Goal: Transaction & Acquisition: Obtain resource

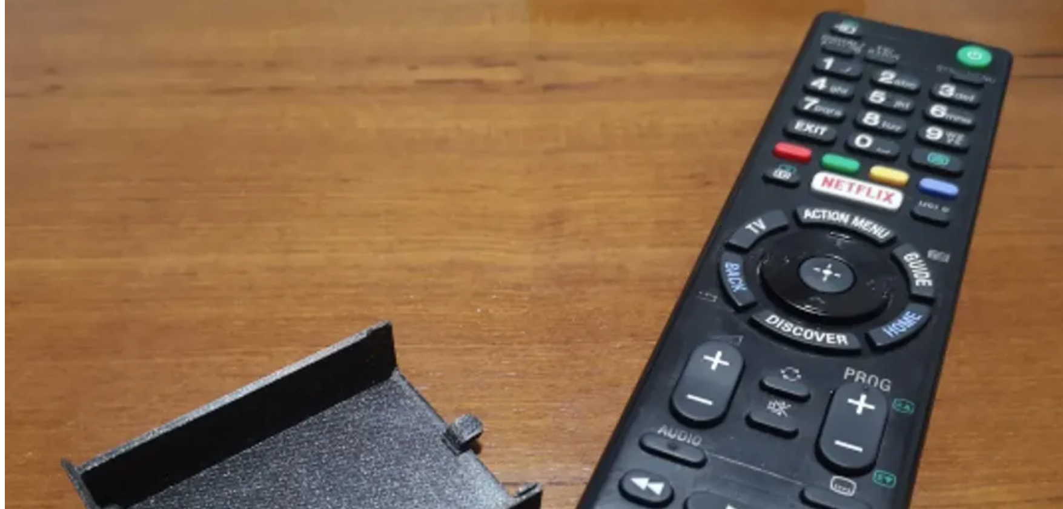
scroll to position [1272, 0]
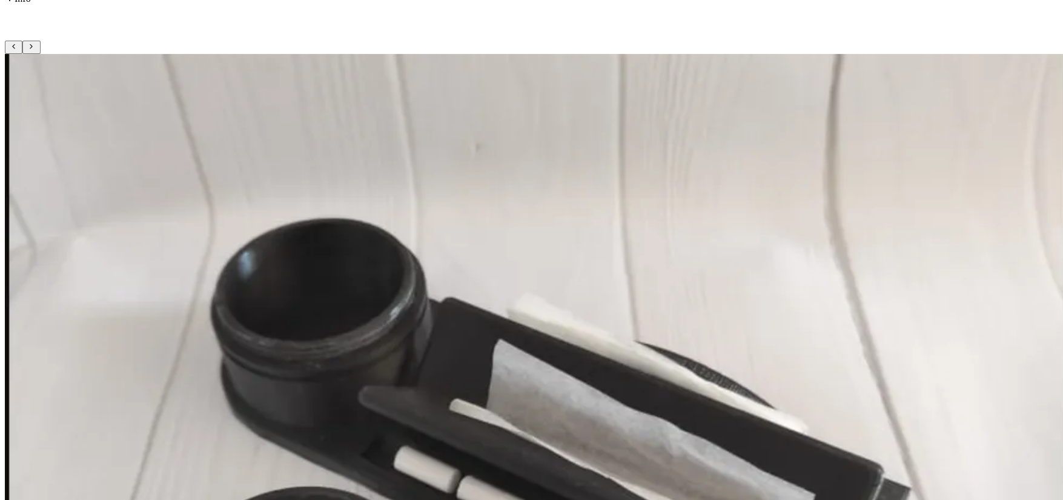
scroll to position [335, 0]
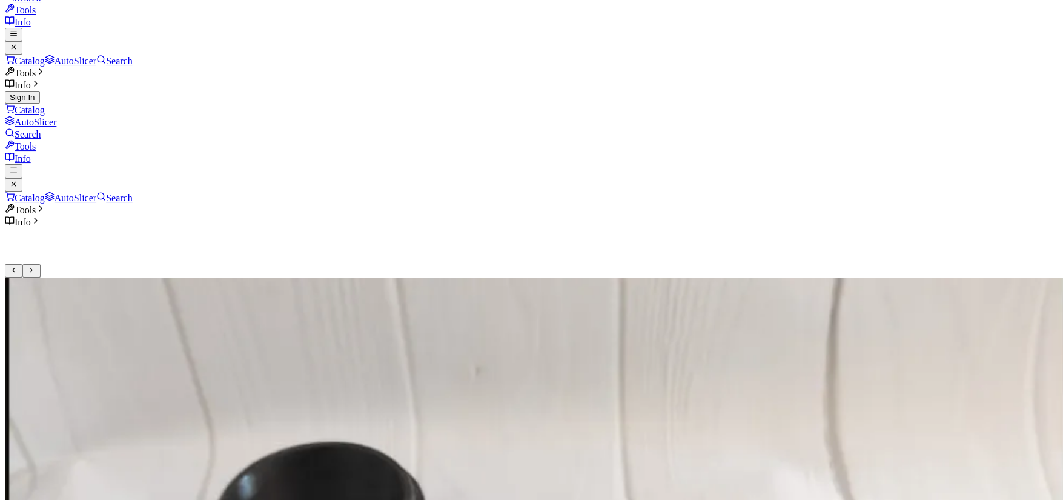
scroll to position [32, 0]
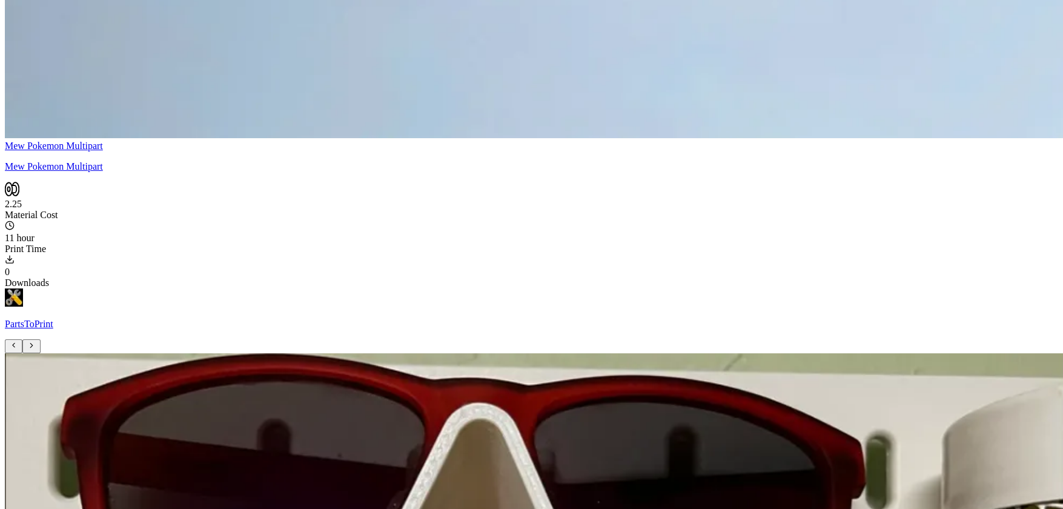
scroll to position [9687, 0]
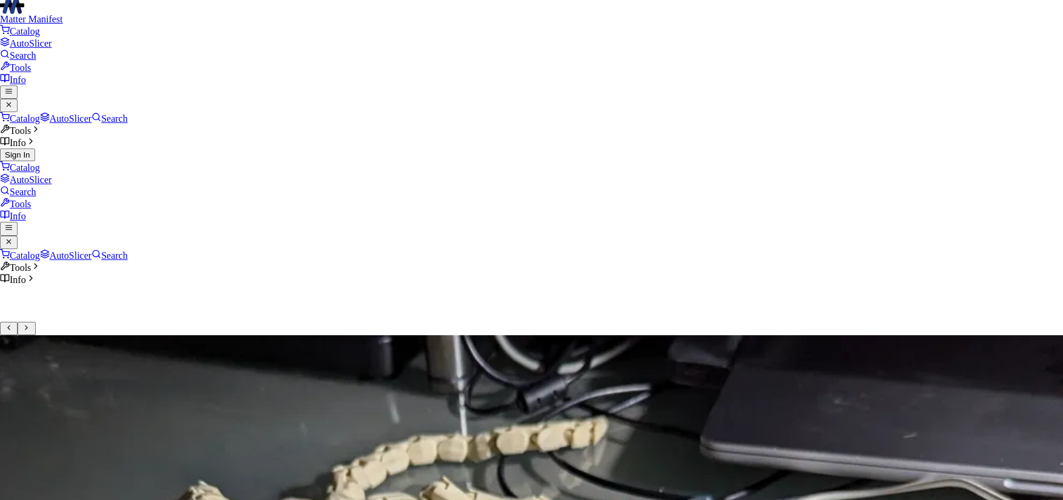
scroll to position [0, 5]
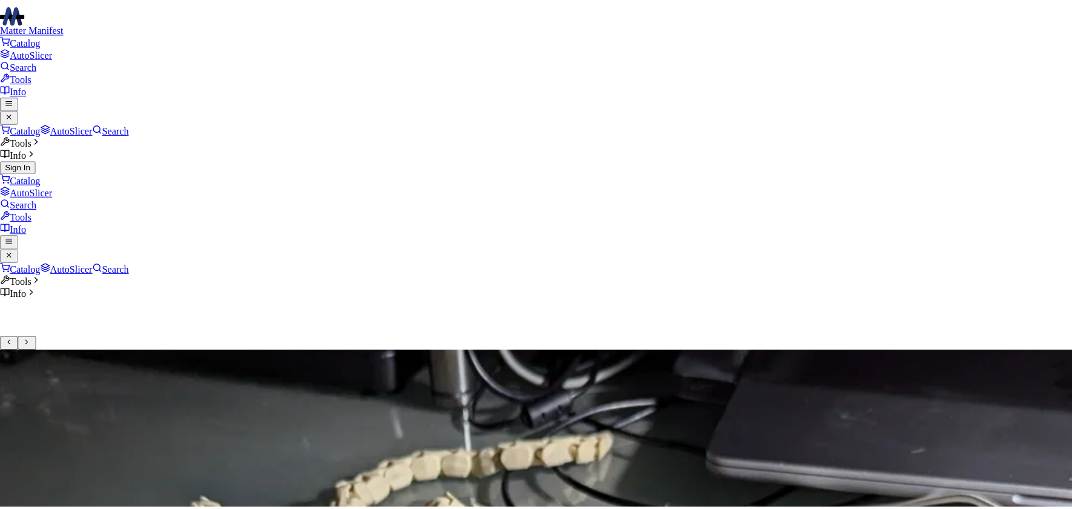
scroll to position [0, 0]
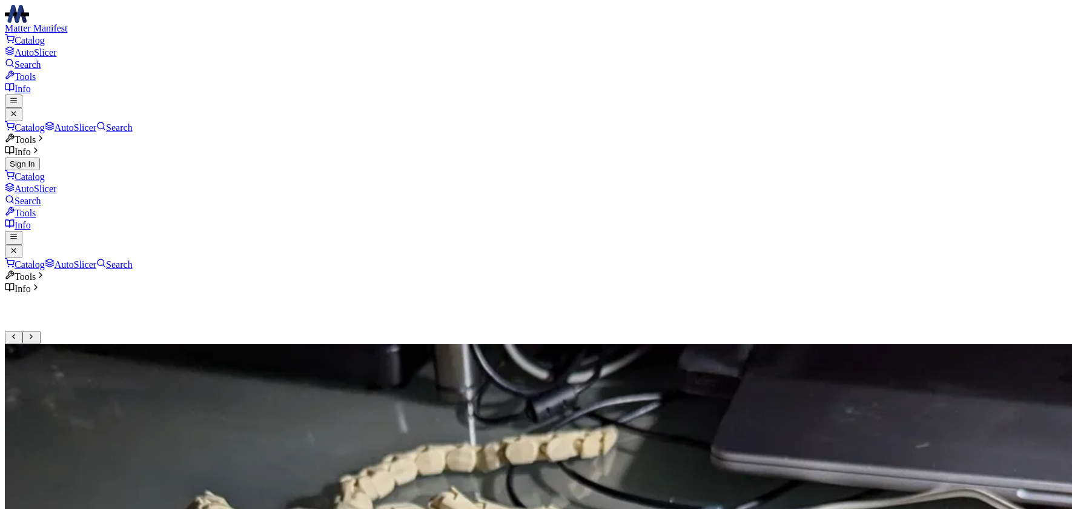
type input "**********"
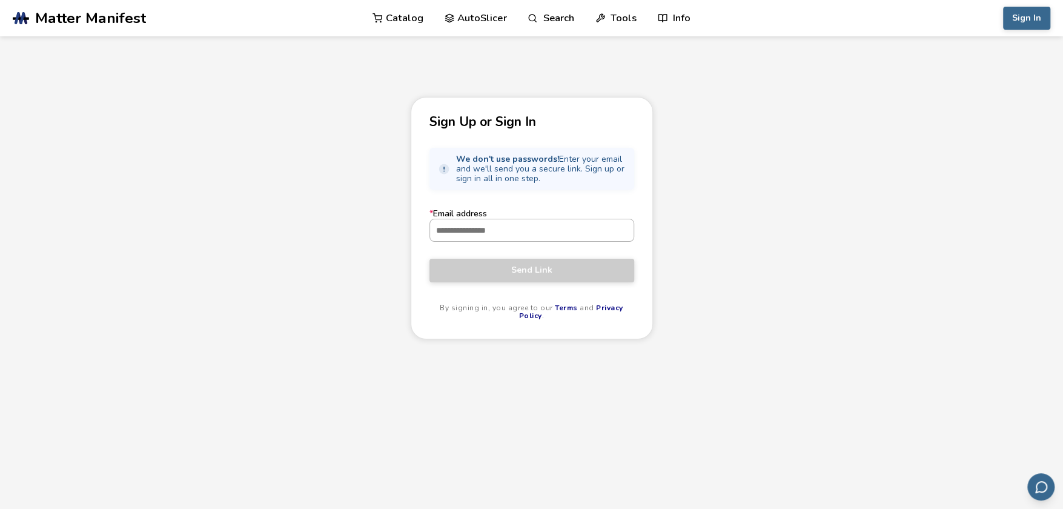
click at [465, 228] on input "* Email address" at bounding box center [532, 230] width 204 height 22
type input "**********"
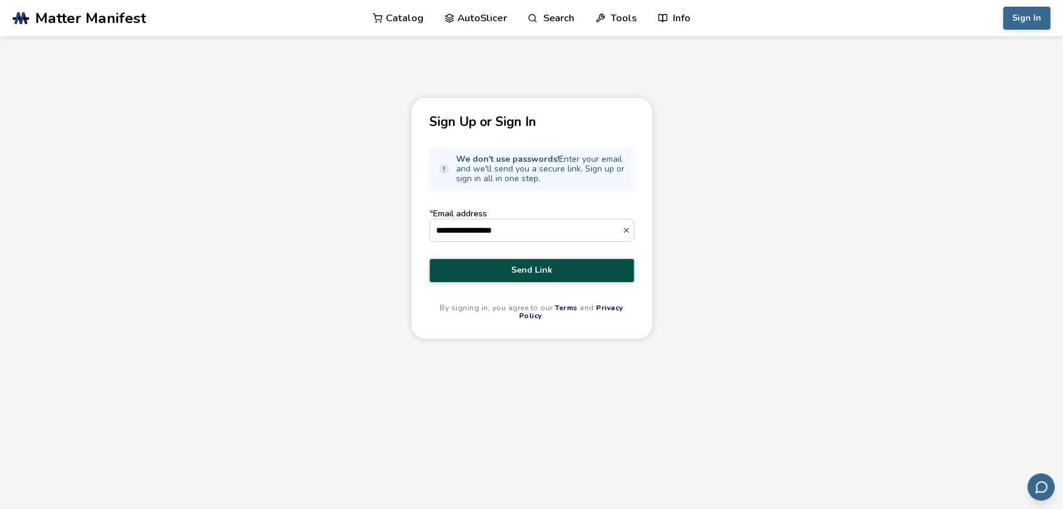
click at [502, 270] on span "Send Link" at bounding box center [532, 270] width 187 height 10
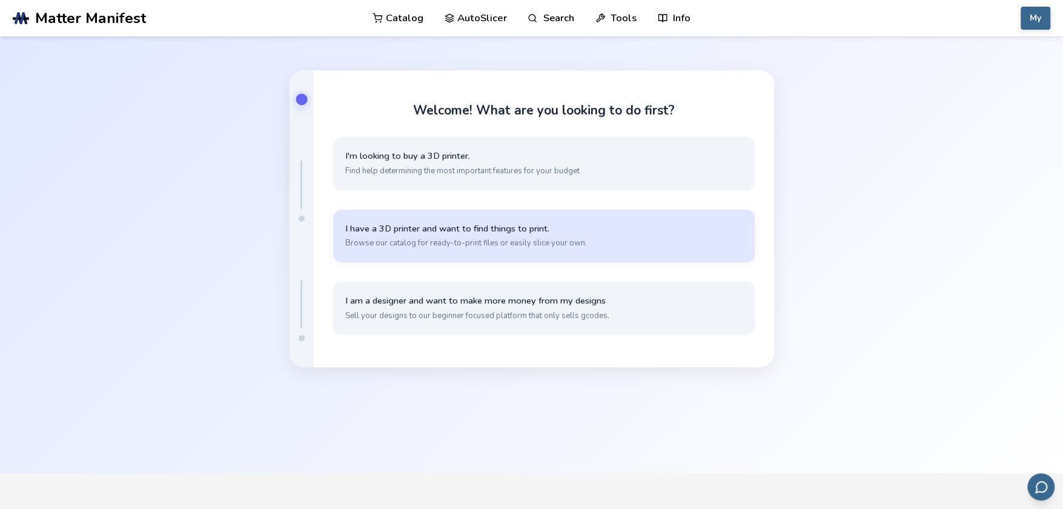
scroll to position [121, 0]
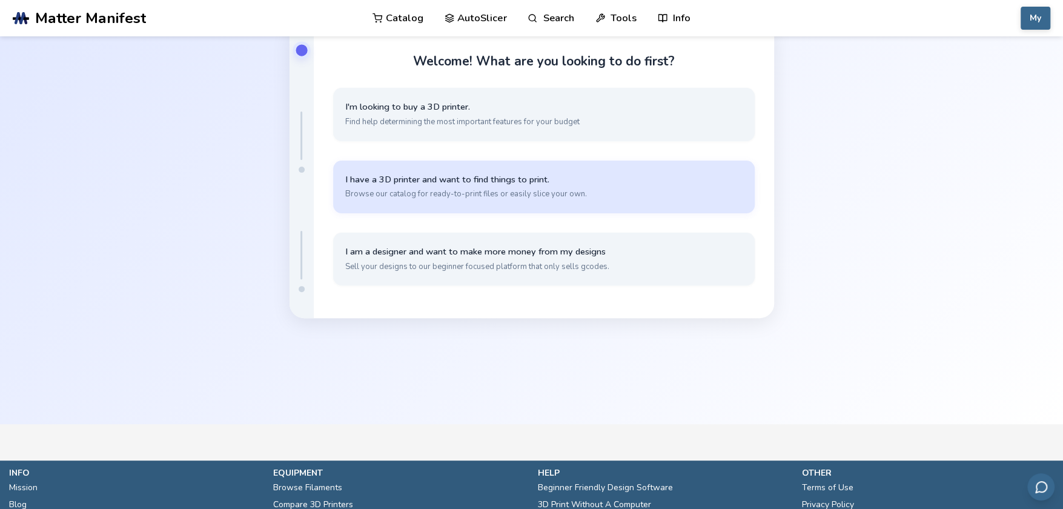
click at [509, 188] on span "Browse our catalog for ready-to-print files or easily slice your own." at bounding box center [543, 193] width 397 height 11
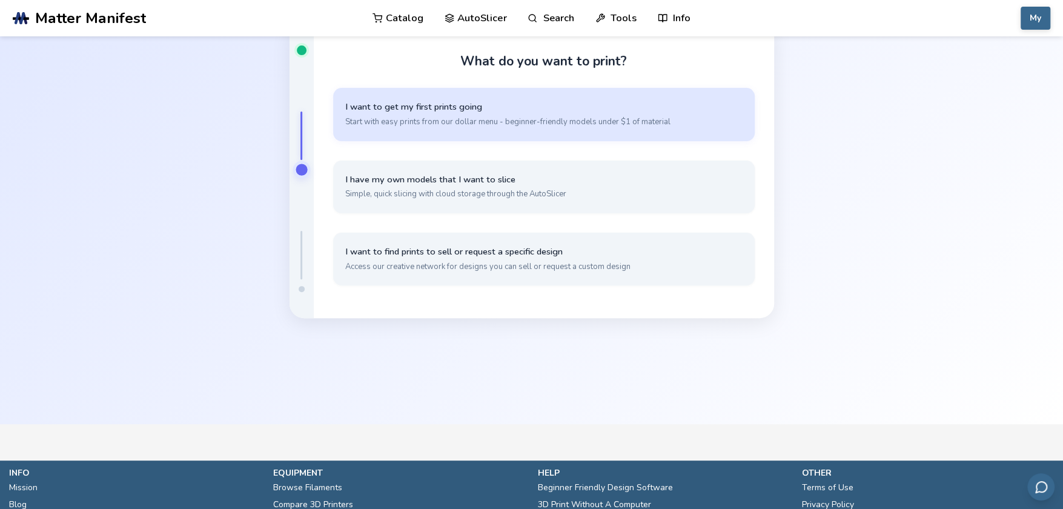
click at [525, 111] on span "I want to get my first prints going" at bounding box center [543, 107] width 397 height 12
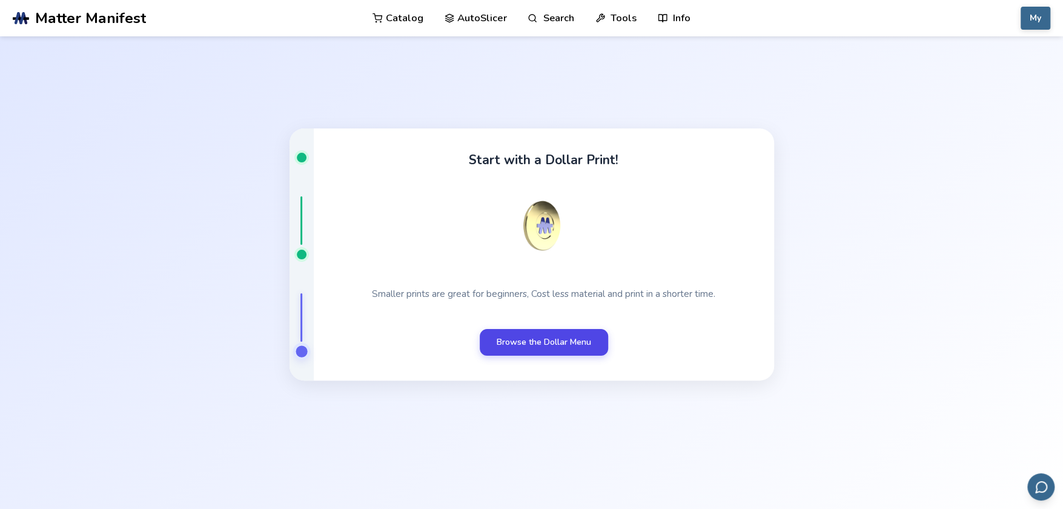
scroll to position [22, 0]
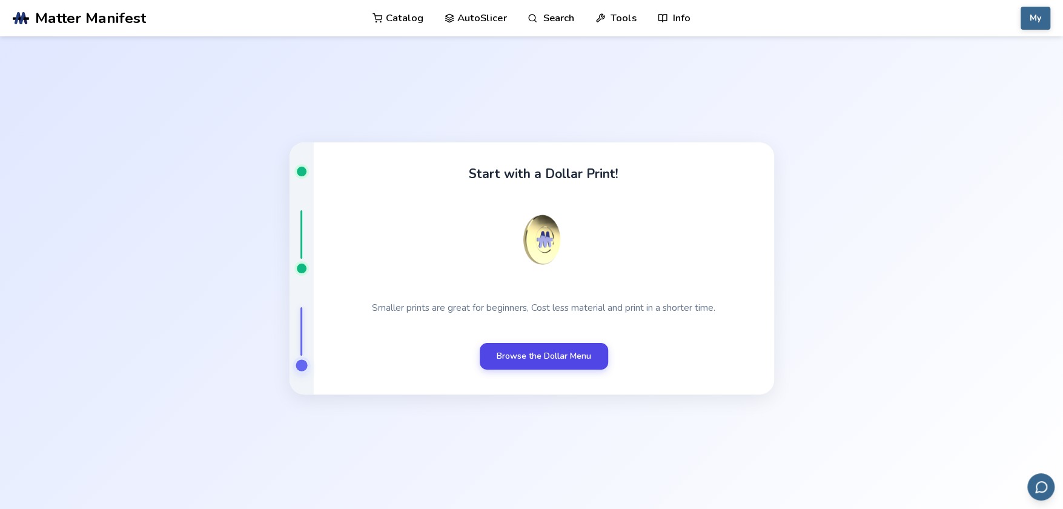
click at [530, 348] on link "Browse the Dollar Menu" at bounding box center [544, 356] width 128 height 27
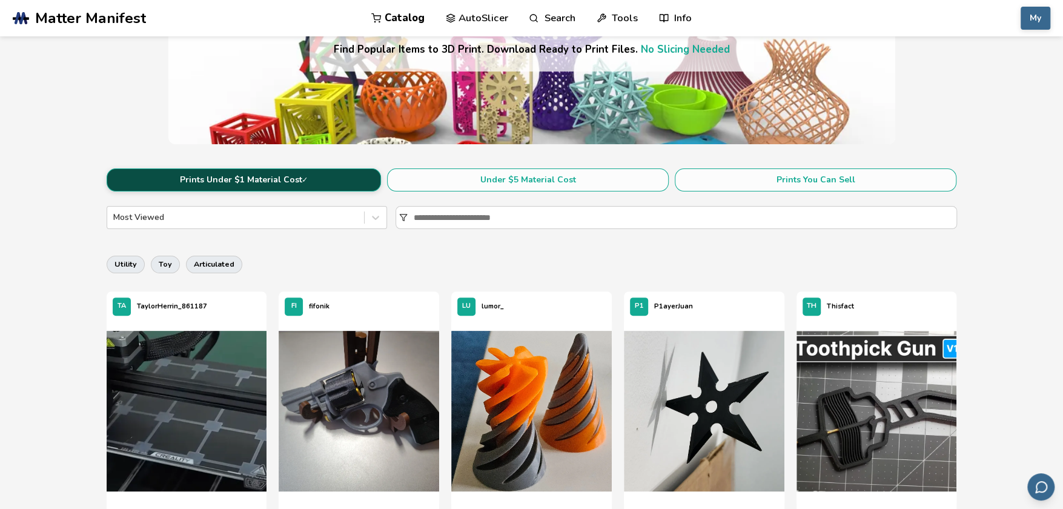
scroll to position [182, 0]
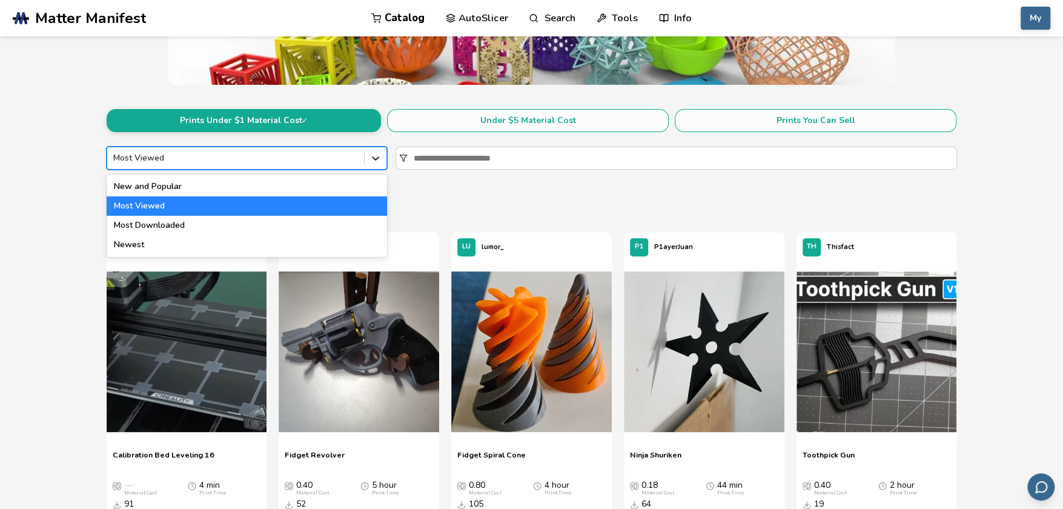
click at [379, 160] on icon at bounding box center [375, 158] width 12 height 12
click at [153, 202] on div "Most Viewed" at bounding box center [247, 205] width 280 height 19
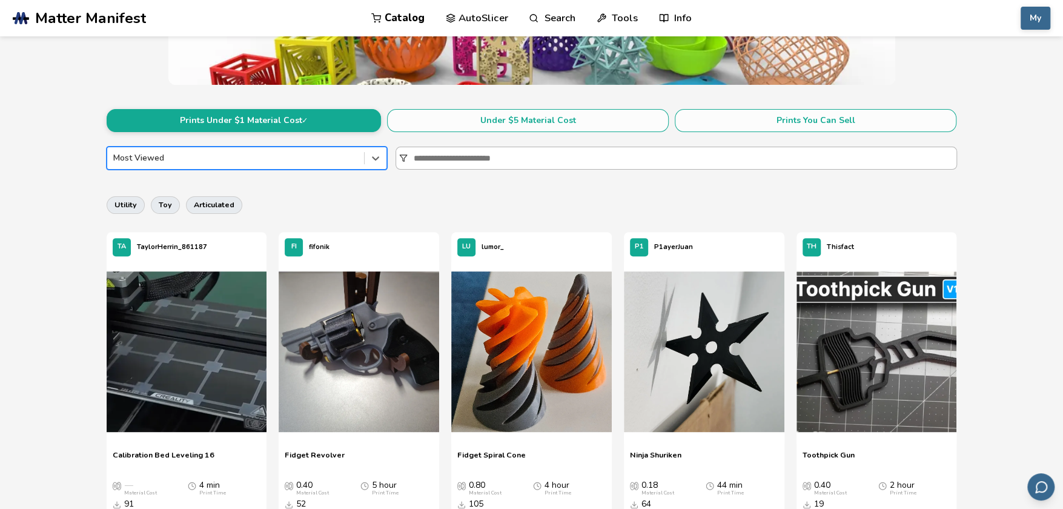
click at [521, 155] on input at bounding box center [685, 158] width 543 height 22
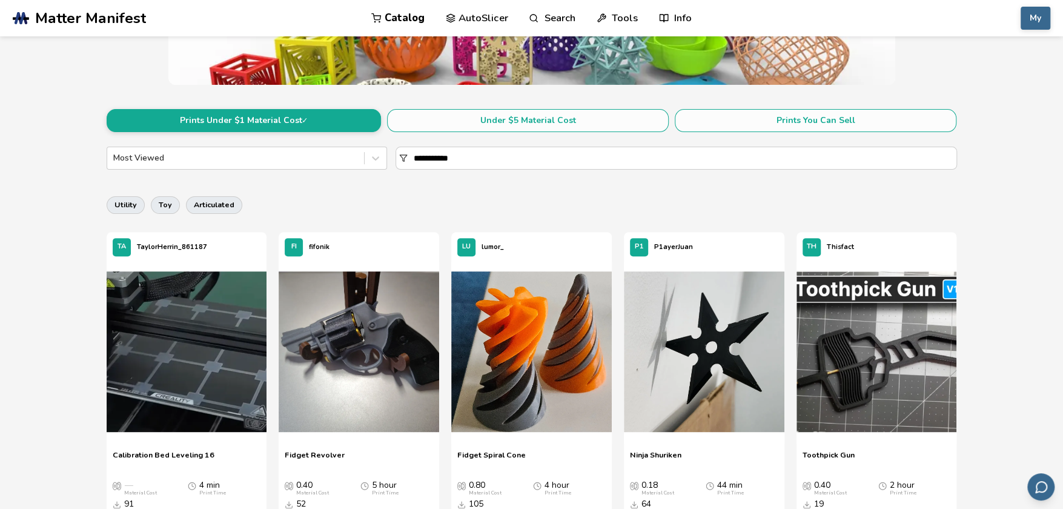
type input "**********"
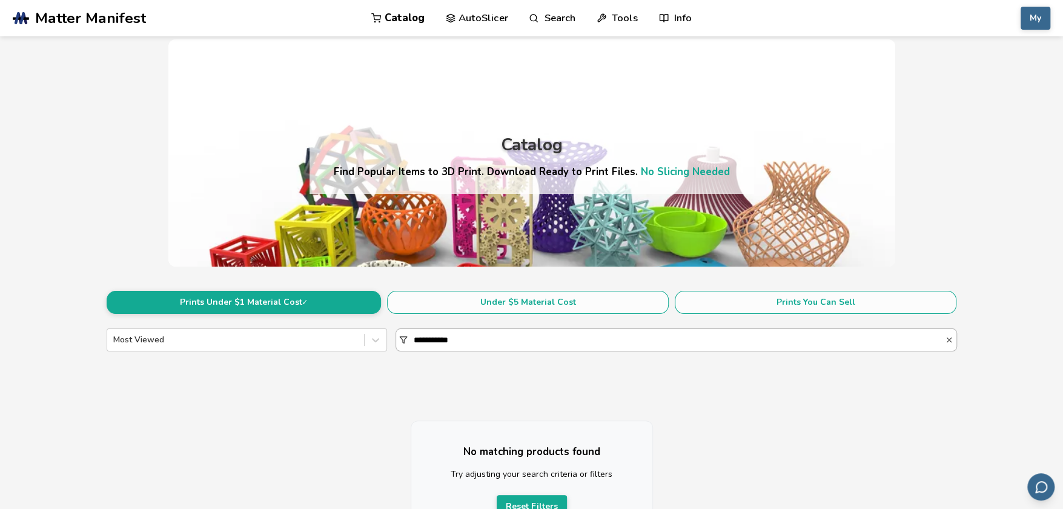
drag, startPoint x: 453, startPoint y: 339, endPoint x: 397, endPoint y: 337, distance: 56.4
click at [397, 337] on div "**********" at bounding box center [676, 339] width 561 height 23
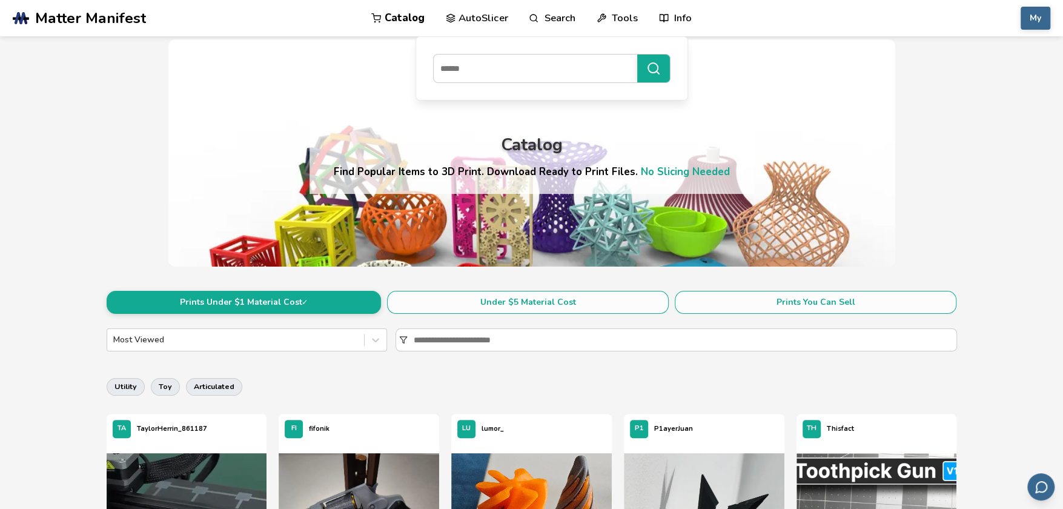
click at [550, 19] on link "Search" at bounding box center [552, 18] width 46 height 36
click at [541, 22] on link "Search" at bounding box center [552, 18] width 46 height 36
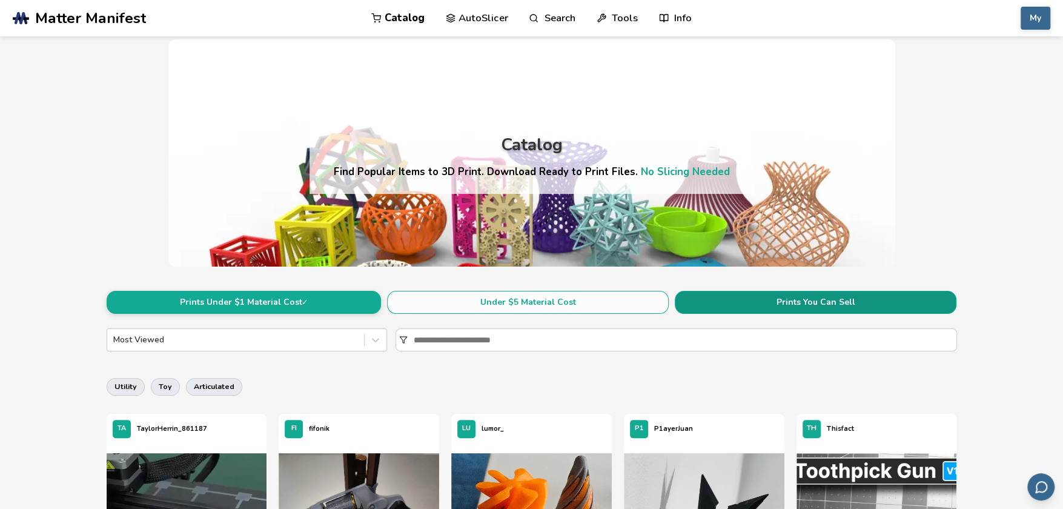
click at [818, 308] on button "Prints You Can Sell" at bounding box center [816, 302] width 282 height 23
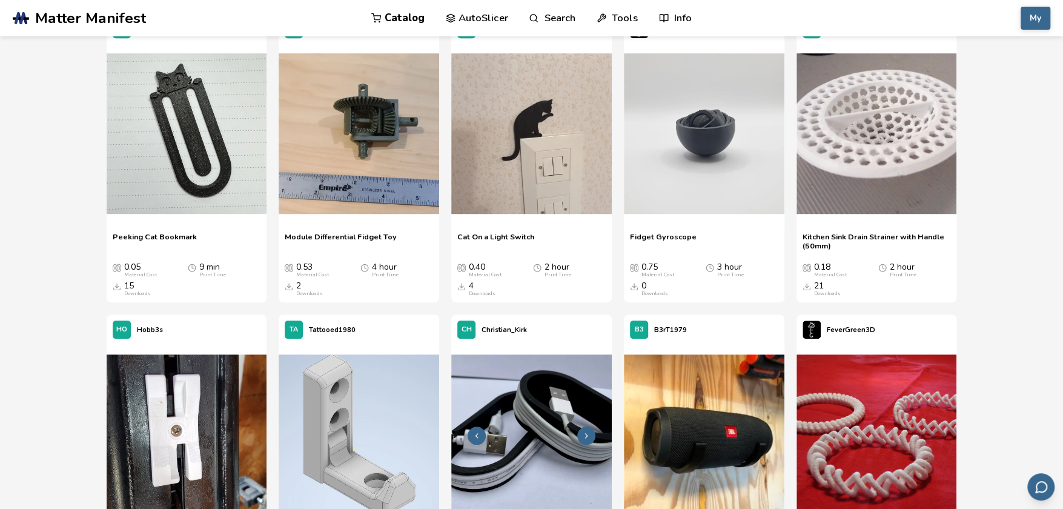
scroll to position [3695, 0]
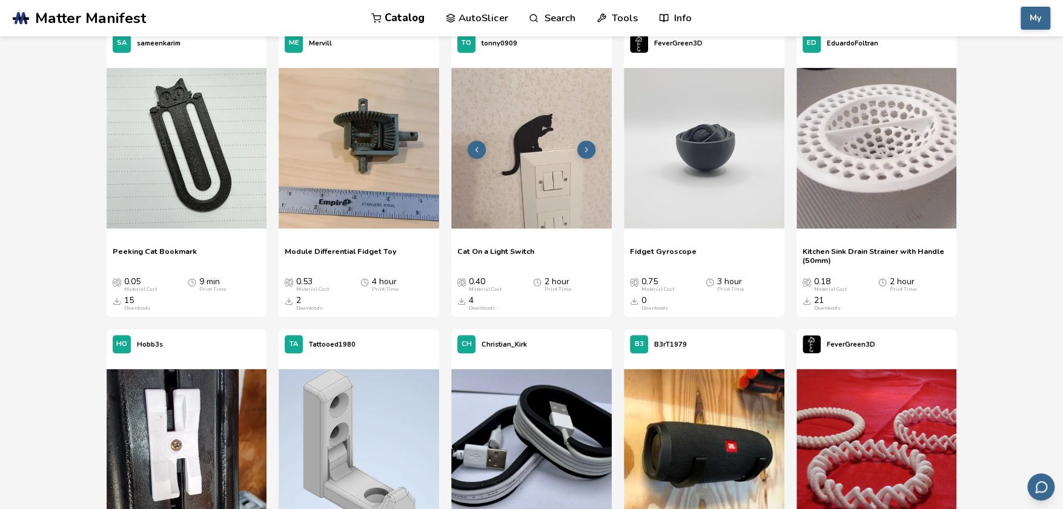
click at [524, 169] on img at bounding box center [531, 148] width 161 height 161
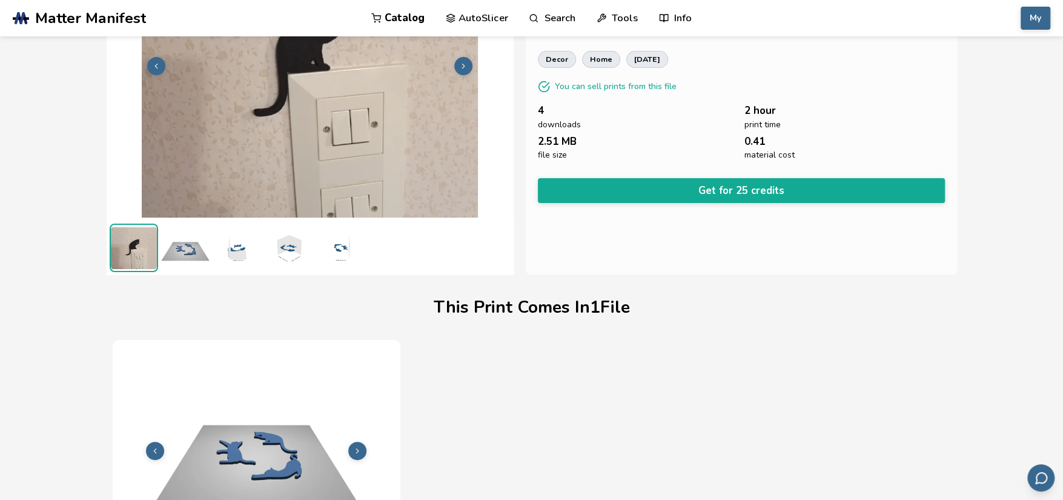
scroll to position [93, 0]
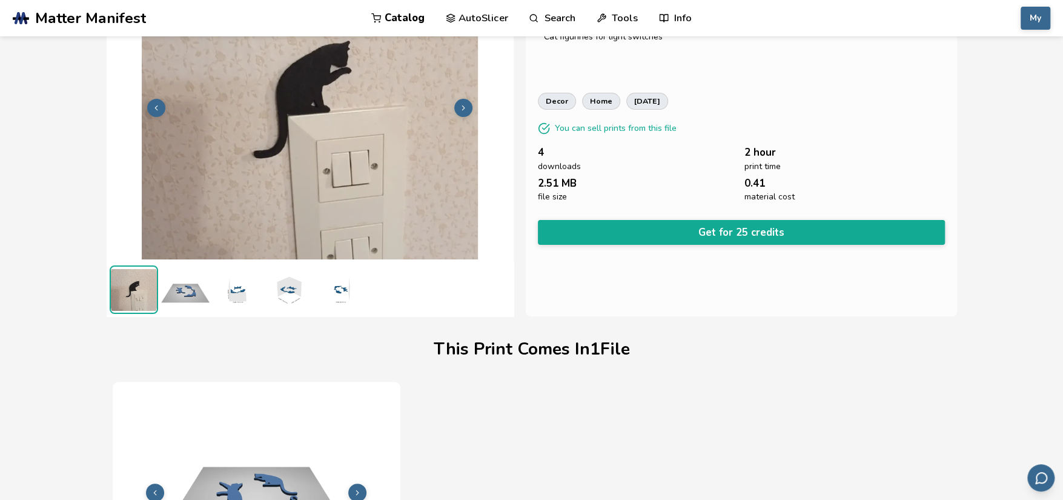
click at [459, 111] on icon at bounding box center [463, 108] width 8 height 8
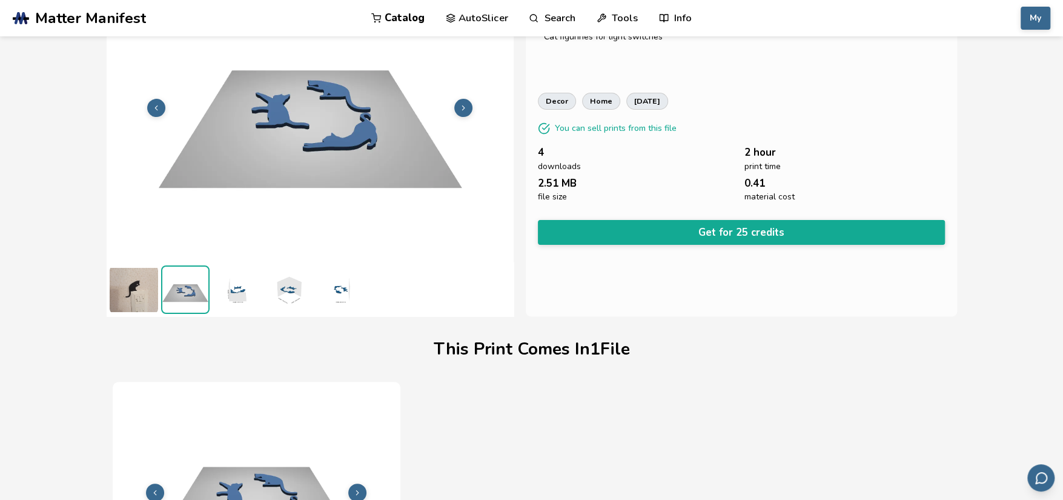
click at [459, 111] on icon at bounding box center [463, 108] width 8 height 8
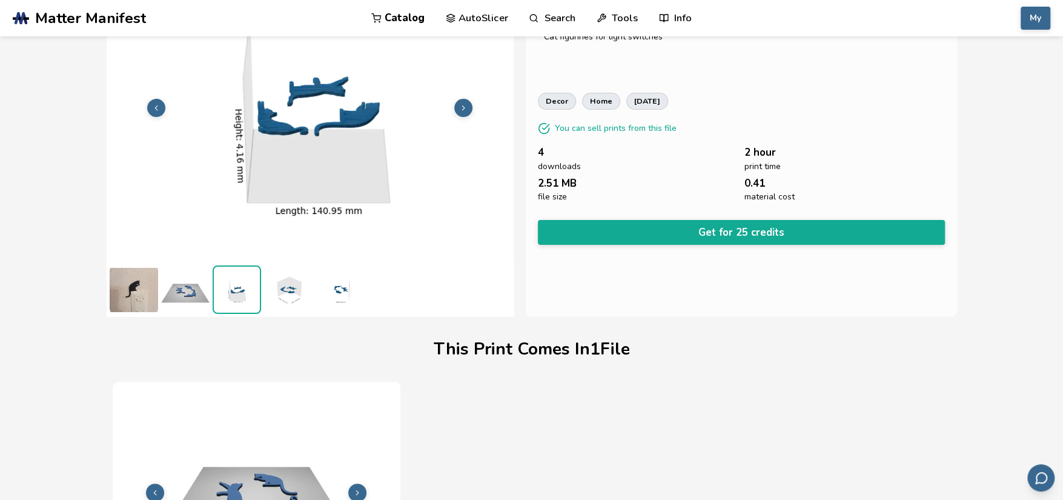
click at [462, 107] on icon at bounding box center [463, 108] width 8 height 8
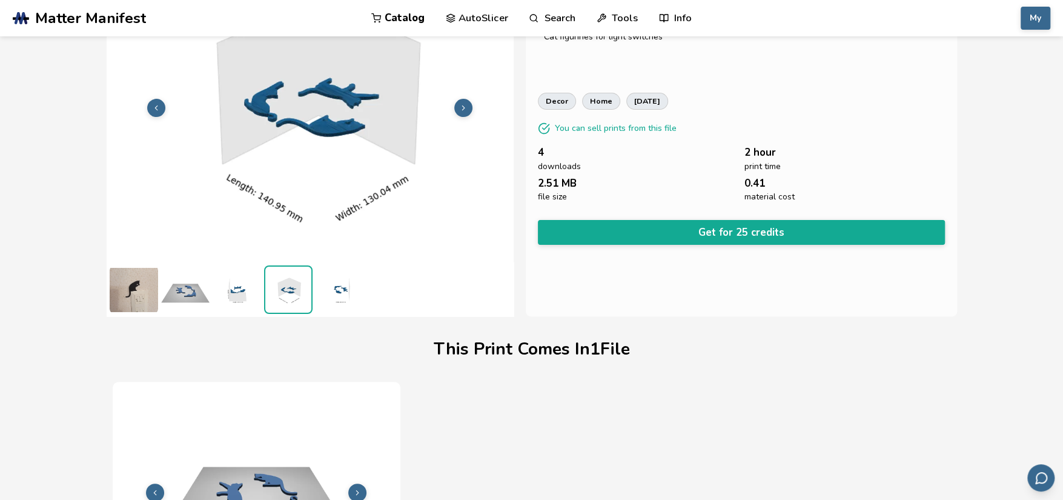
click at [462, 107] on icon at bounding box center [463, 108] width 8 height 8
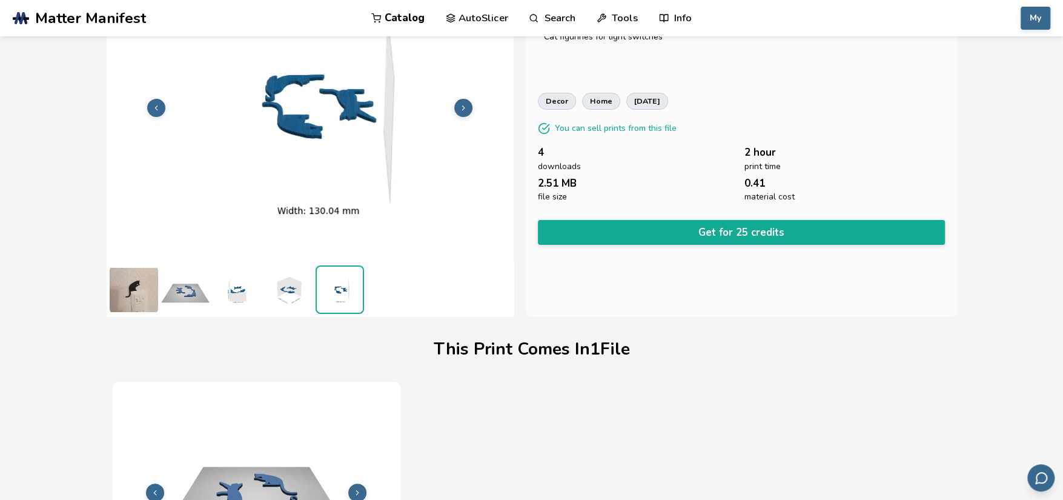
click at [462, 107] on icon at bounding box center [463, 108] width 8 height 8
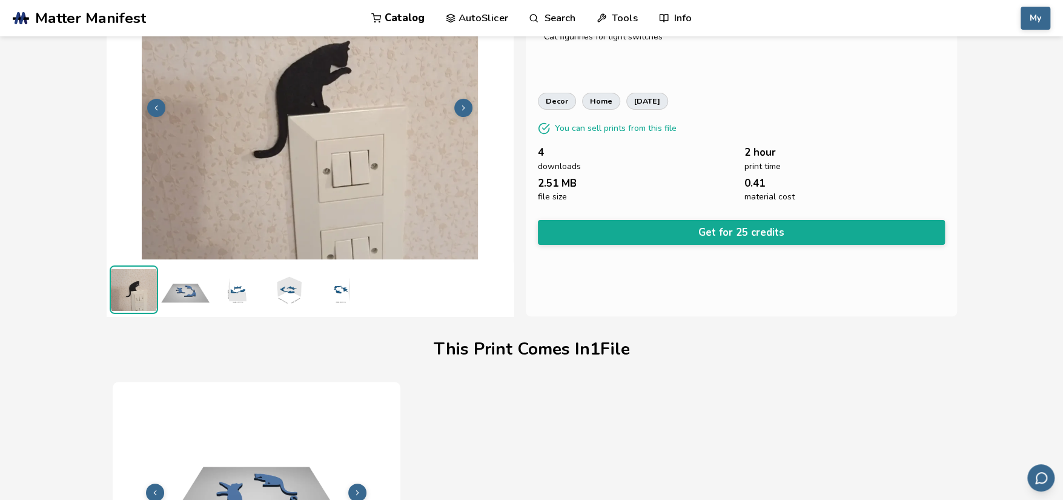
click at [462, 107] on icon at bounding box center [463, 108] width 8 height 8
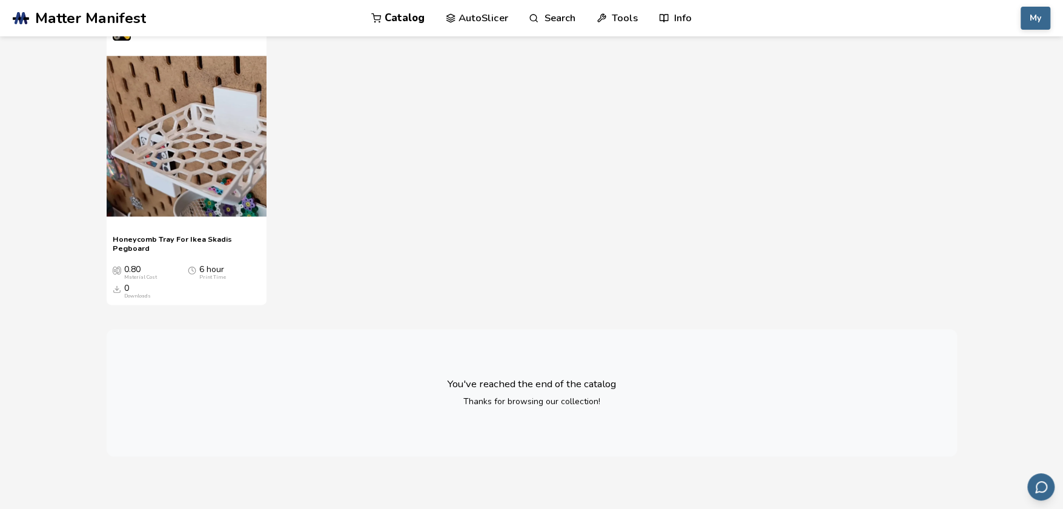
scroll to position [13927, 0]
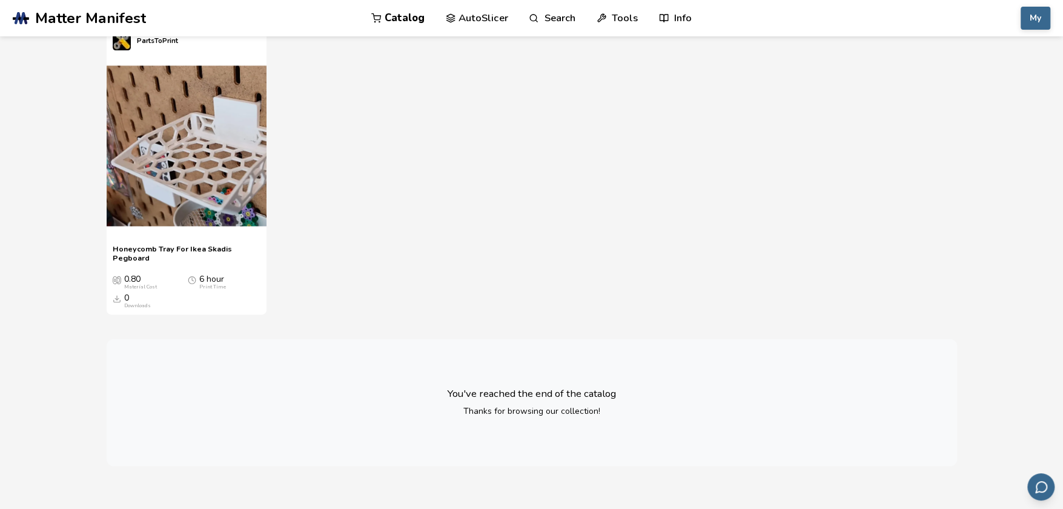
click at [393, 10] on link "Catalog" at bounding box center [397, 18] width 53 height 36
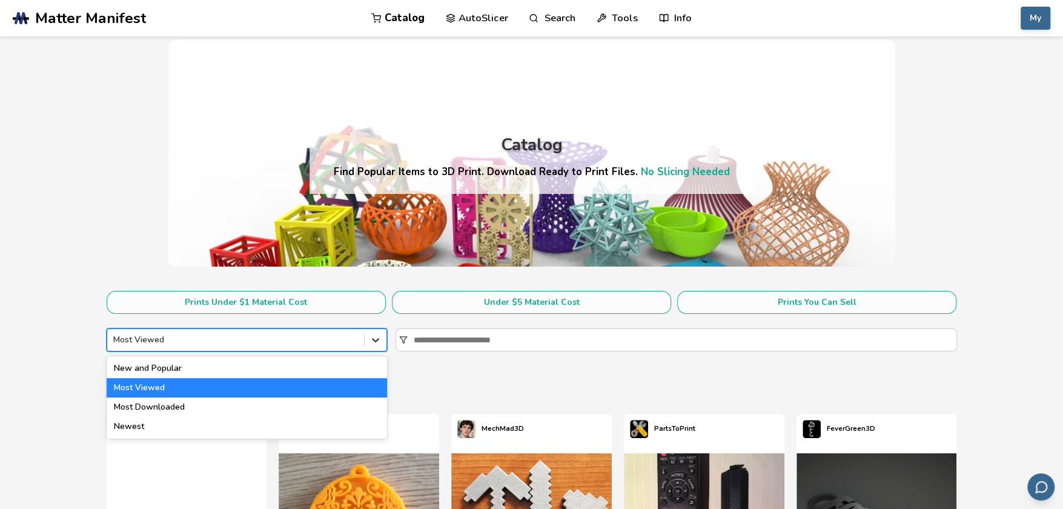
click at [380, 340] on icon at bounding box center [375, 340] width 12 height 12
click at [167, 409] on div "Most Downloaded" at bounding box center [247, 406] width 280 height 19
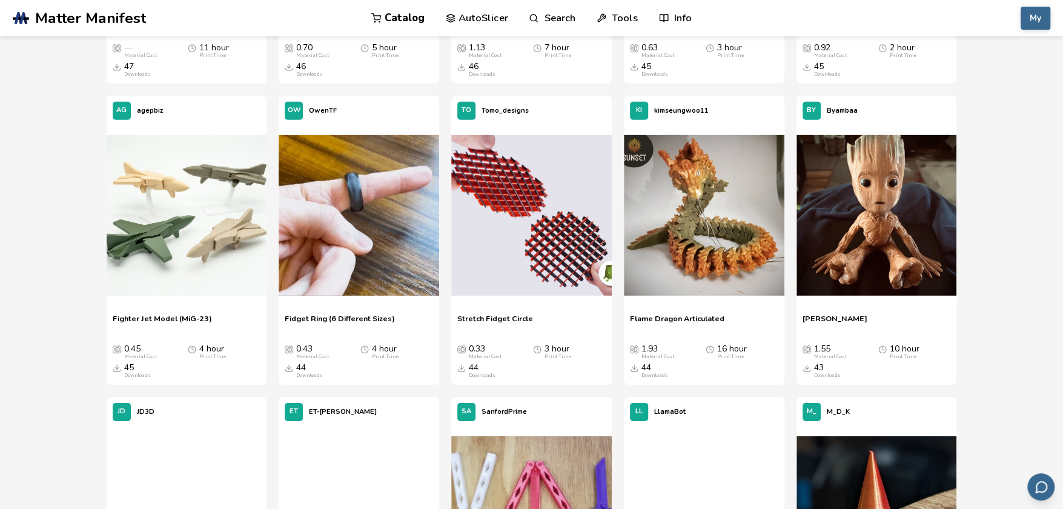
scroll to position [2423, 0]
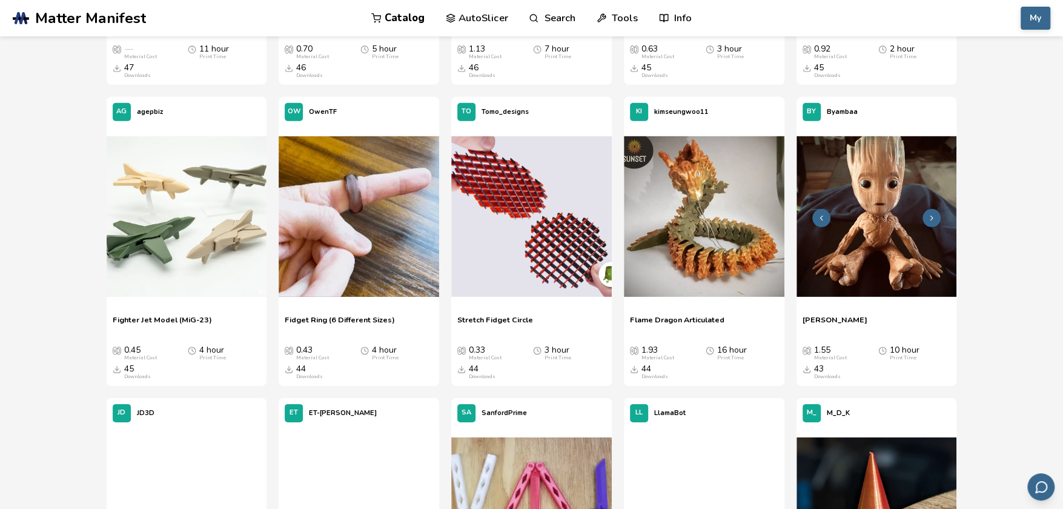
click at [876, 231] on img at bounding box center [876, 216] width 161 height 161
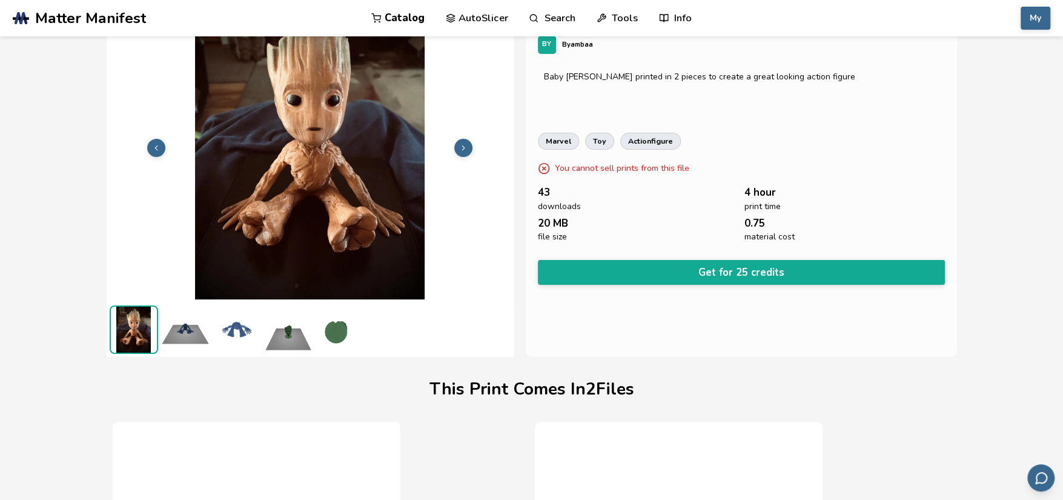
scroll to position [32, 5]
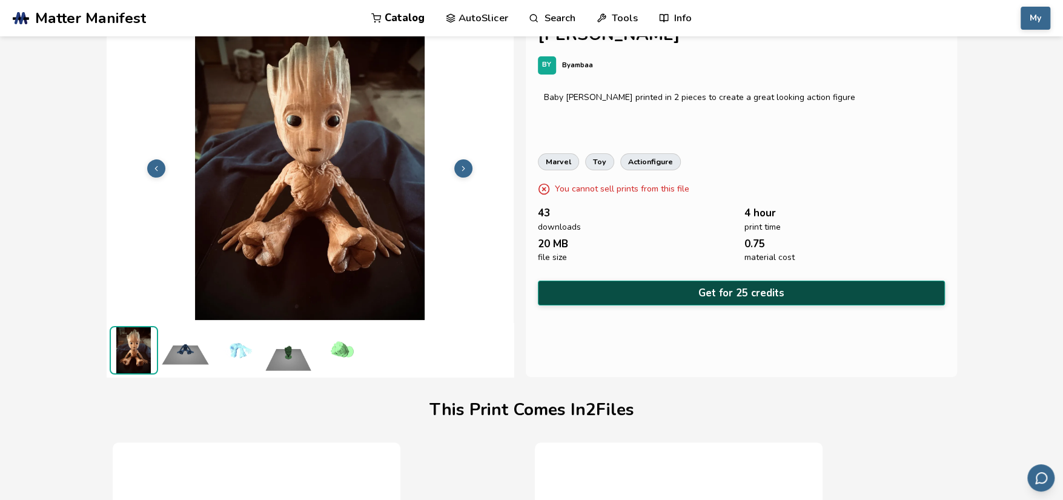
click at [692, 291] on button "Get for 25 credits" at bounding box center [741, 292] width 407 height 25
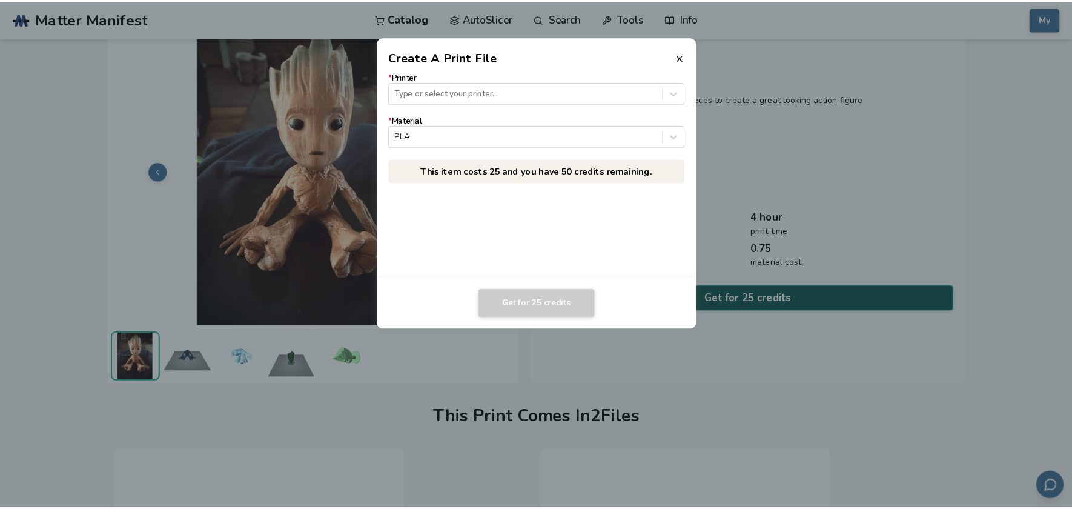
scroll to position [32, 0]
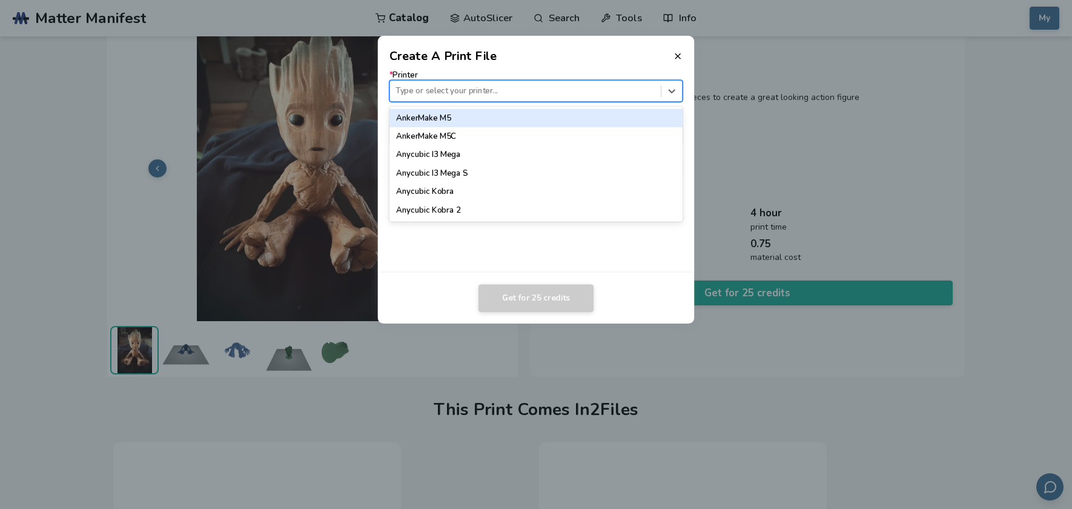
click at [525, 83] on div "Type or select your printer..." at bounding box center [525, 91] width 271 height 16
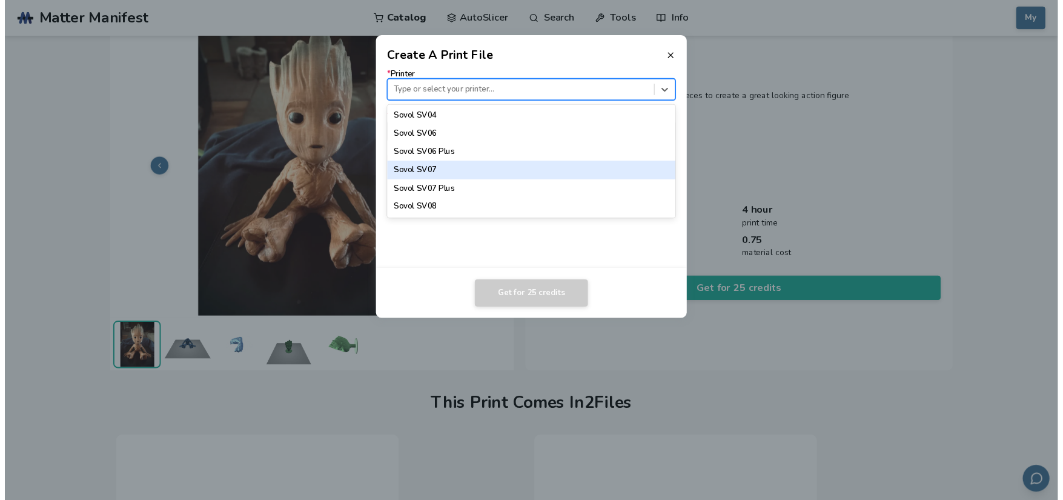
scroll to position [1089, 0]
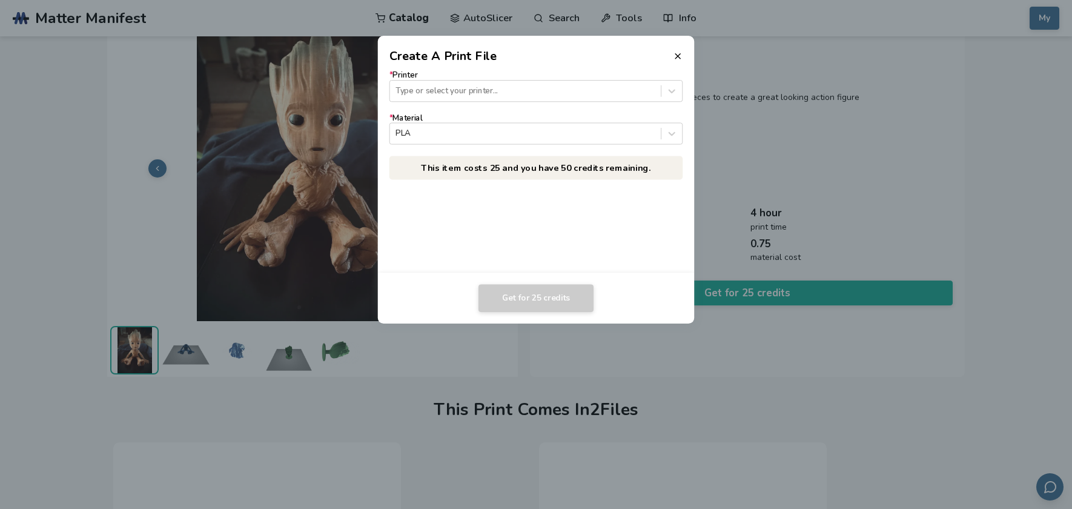
click at [677, 50] on header "Create A Print File" at bounding box center [536, 50] width 317 height 29
click at [678, 53] on icon at bounding box center [678, 56] width 10 height 10
